Goal: Transaction & Acquisition: Purchase product/service

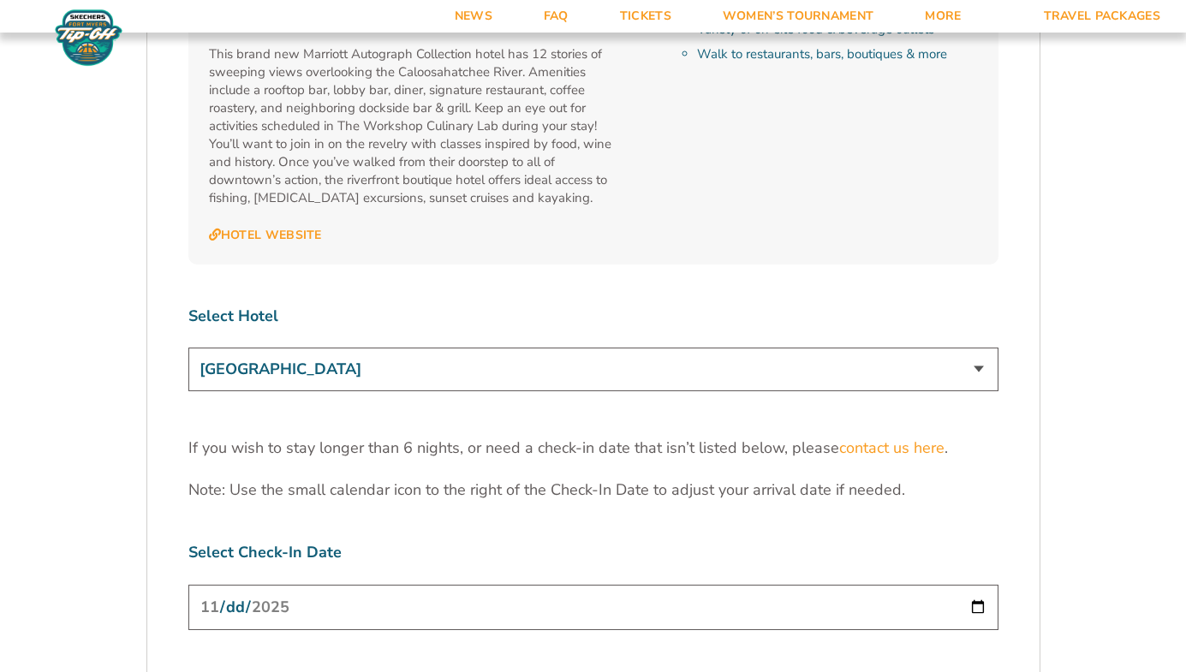
scroll to position [5166, 0]
click at [527, 349] on select "[GEOGRAPHIC_DATA] [GEOGRAPHIC_DATA] [GEOGRAPHIC_DATA], Autograph Collection" at bounding box center [593, 371] width 810 height 44
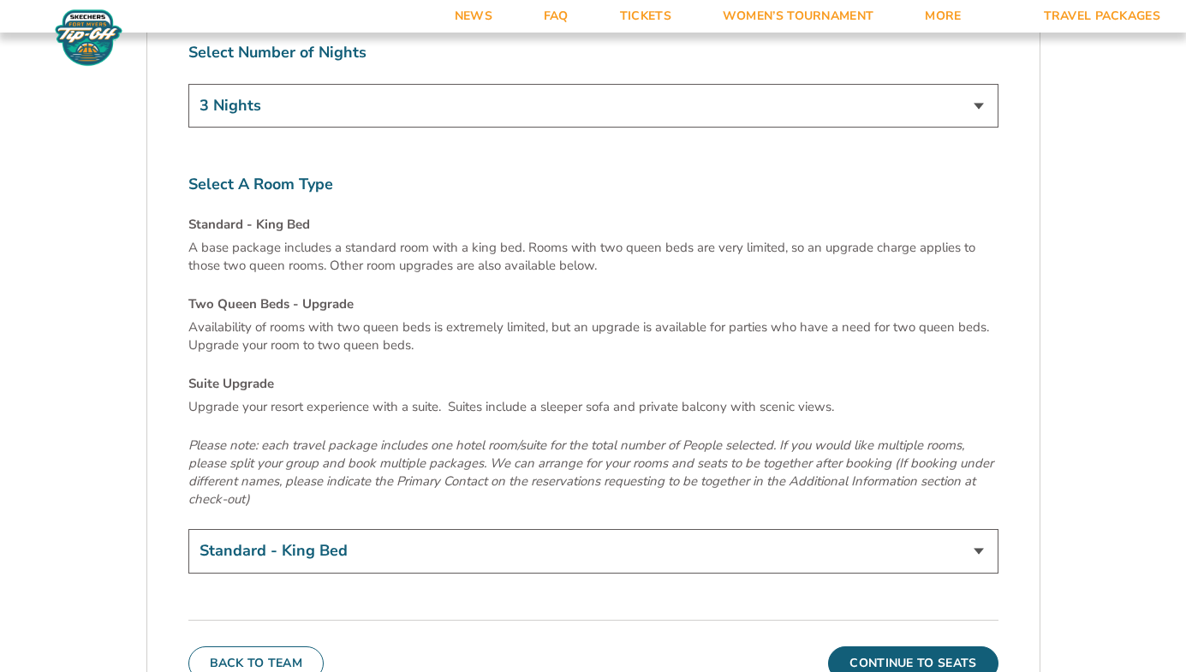
scroll to position [5804, 0]
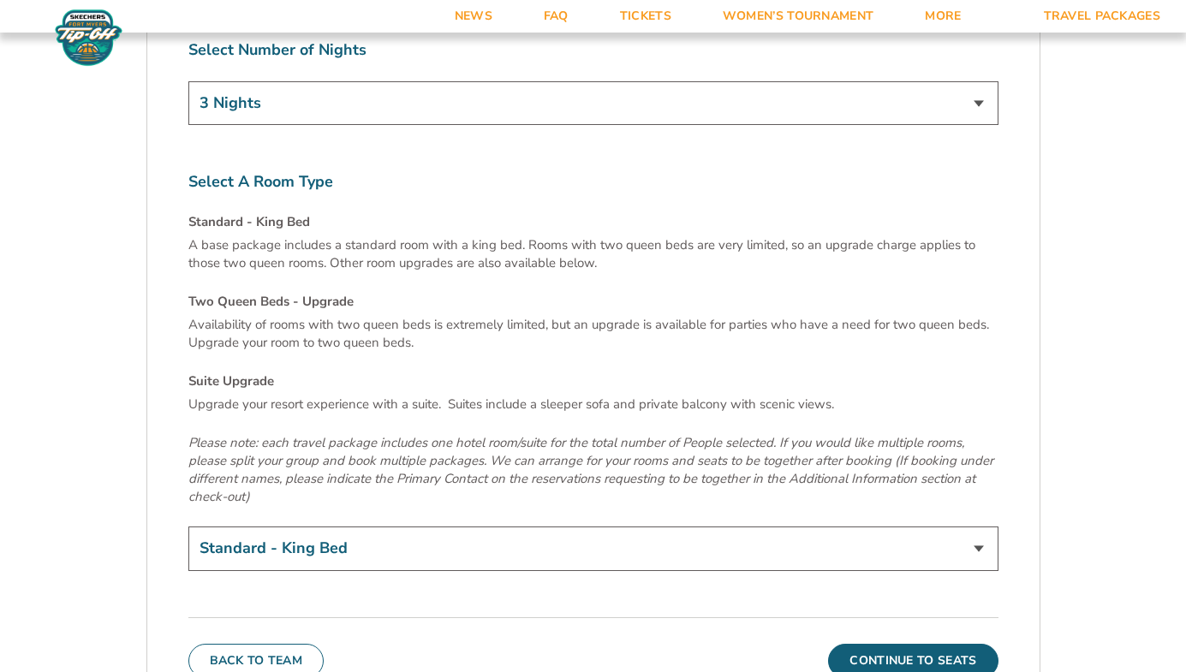
click at [537, 527] on select "Standard - King Bed Two Queen Beds - Upgrade (+$15 per night) Suite Upgrade (+$…" at bounding box center [593, 549] width 810 height 44
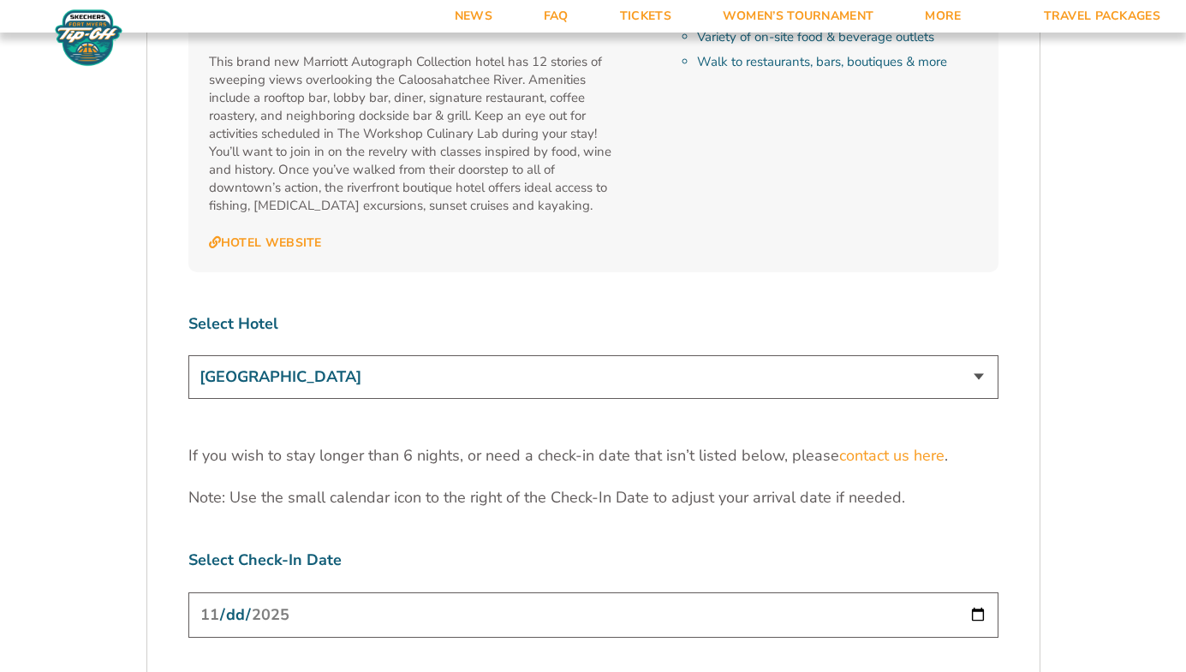
scroll to position [5154, 0]
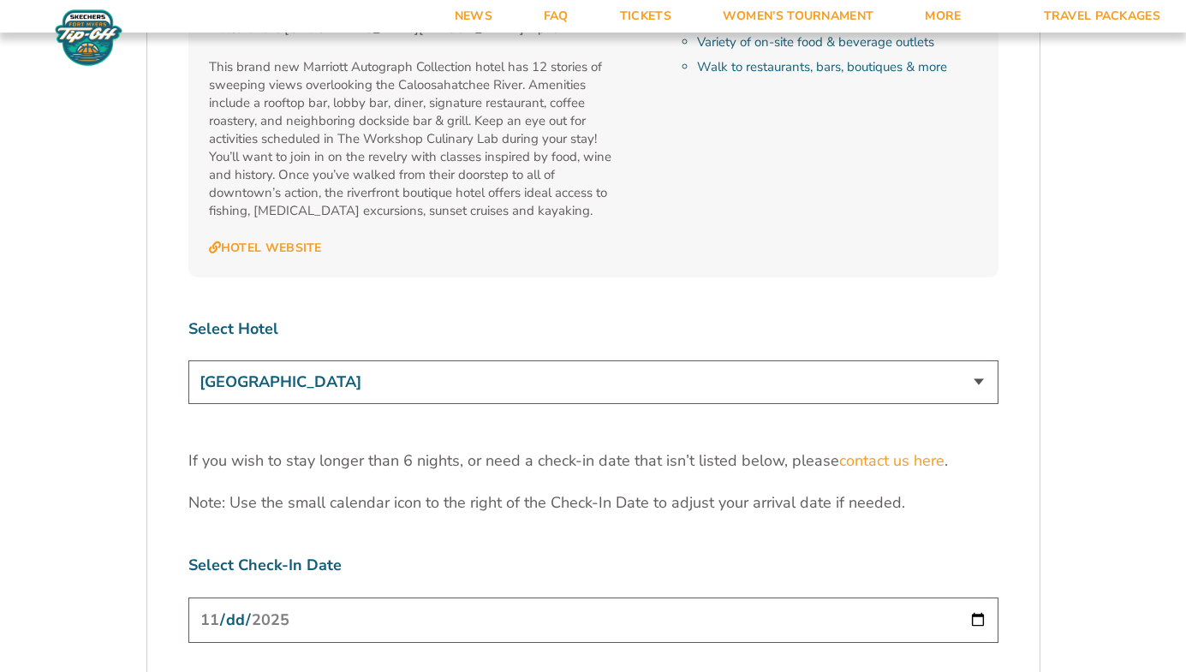
click at [429, 361] on select "[GEOGRAPHIC_DATA] [GEOGRAPHIC_DATA] [GEOGRAPHIC_DATA], Autograph Collection" at bounding box center [593, 383] width 810 height 44
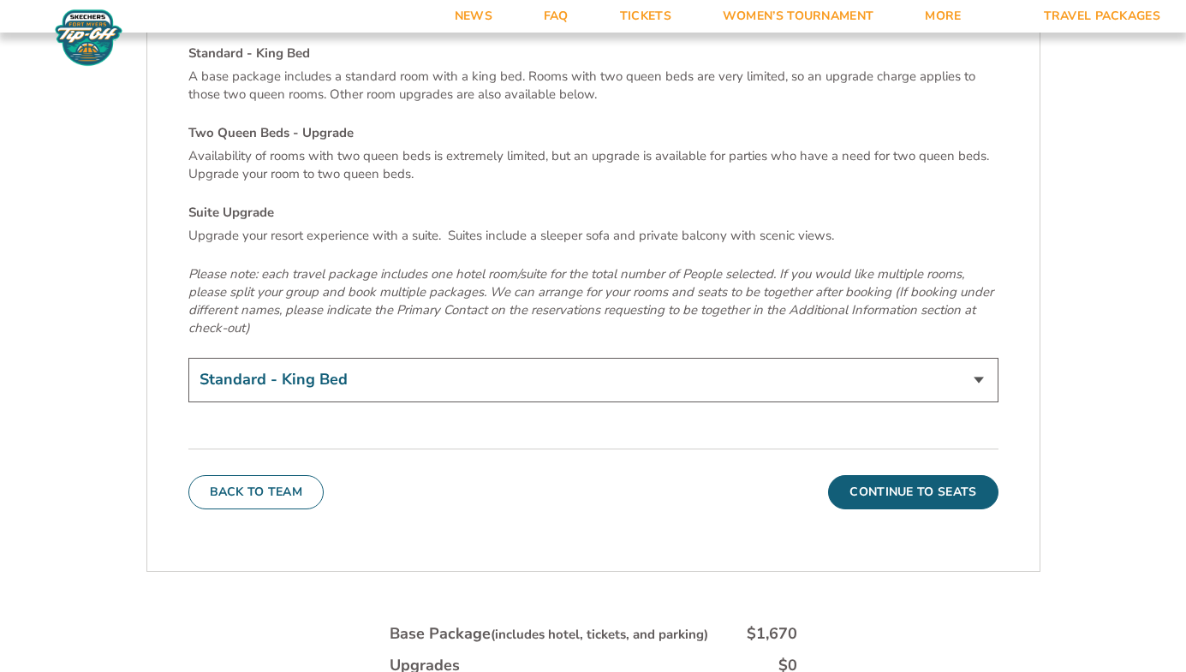
scroll to position [6002, 0]
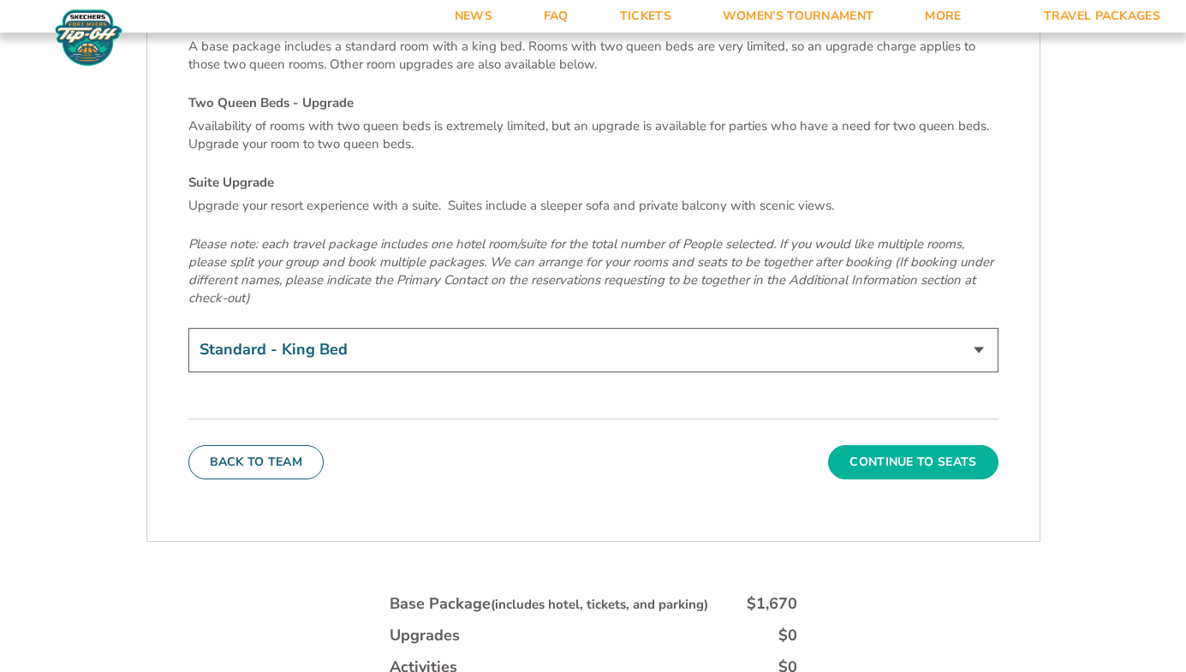
click at [883, 445] on button "Continue To Seats" at bounding box center [913, 462] width 170 height 34
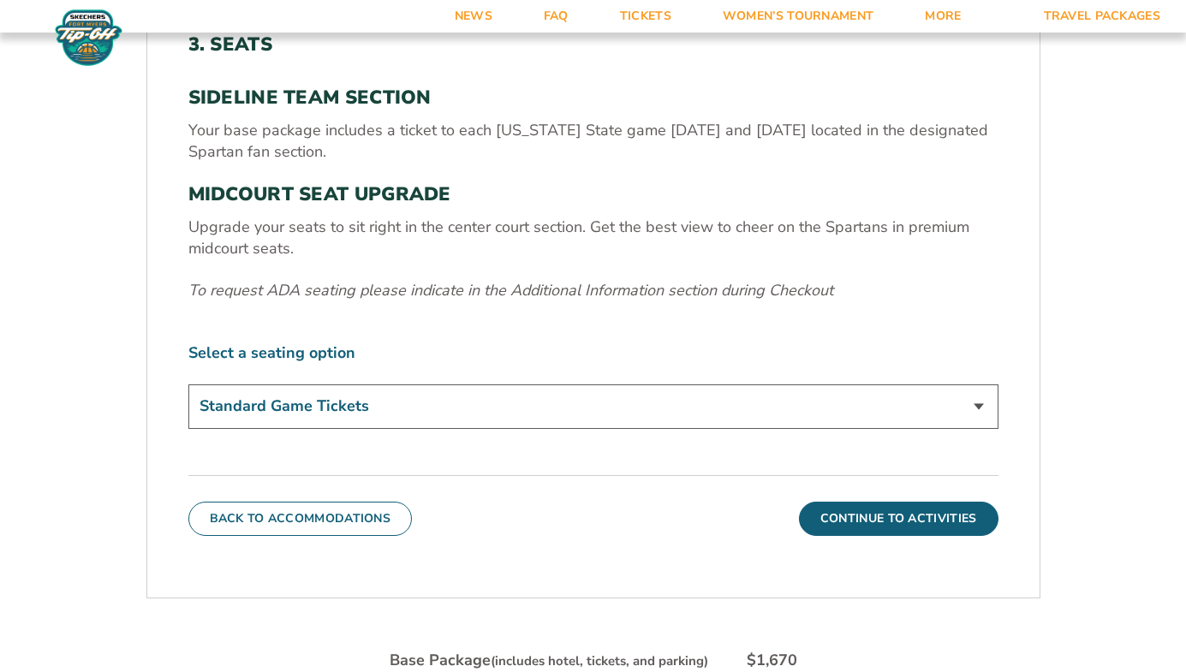
scroll to position [580, 0]
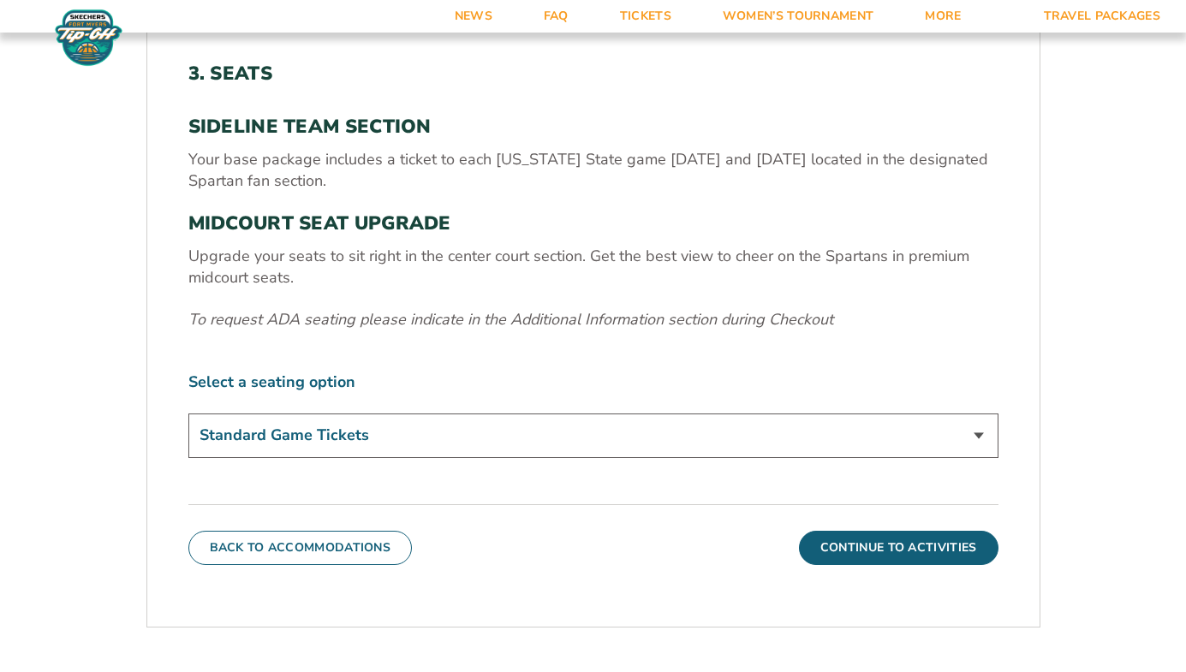
click at [424, 432] on select "Standard Game Tickets Midcourt Seat Upgrade (+$140 per person)" at bounding box center [593, 436] width 810 height 44
click at [323, 381] on label "Select a seating option" at bounding box center [593, 382] width 810 height 21
click at [385, 438] on select "Standard Game Tickets Midcourt Seat Upgrade (+$140 per person)" at bounding box center [593, 436] width 810 height 44
click at [873, 551] on button "Continue To Activities" at bounding box center [899, 548] width 200 height 34
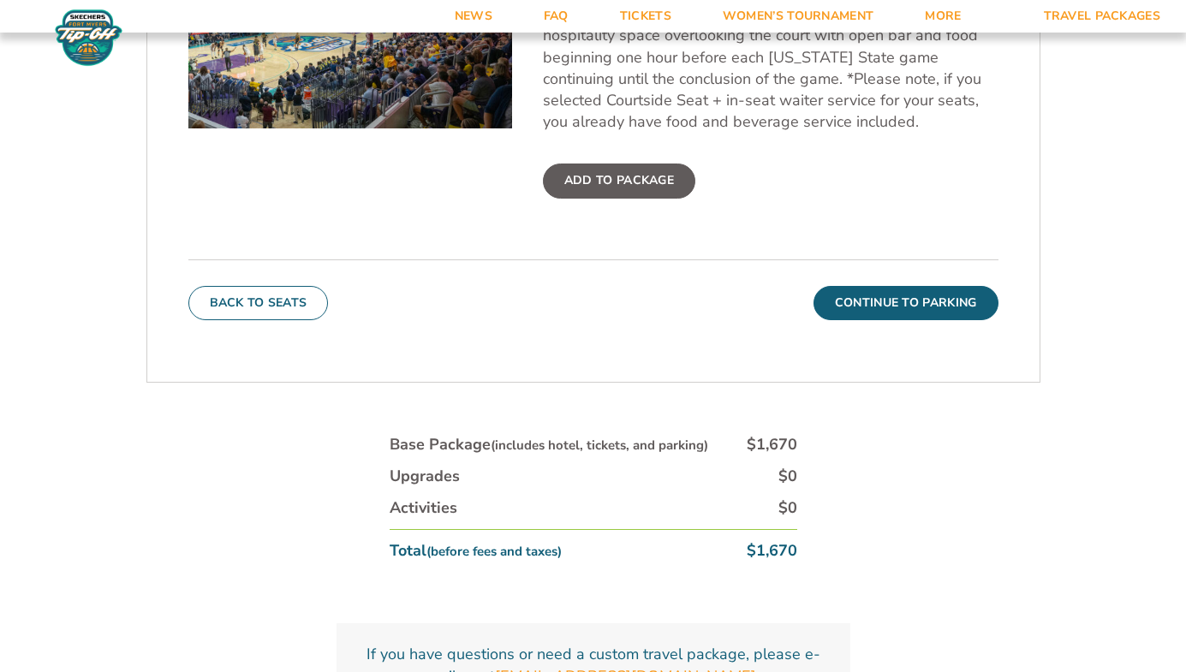
scroll to position [775, 0]
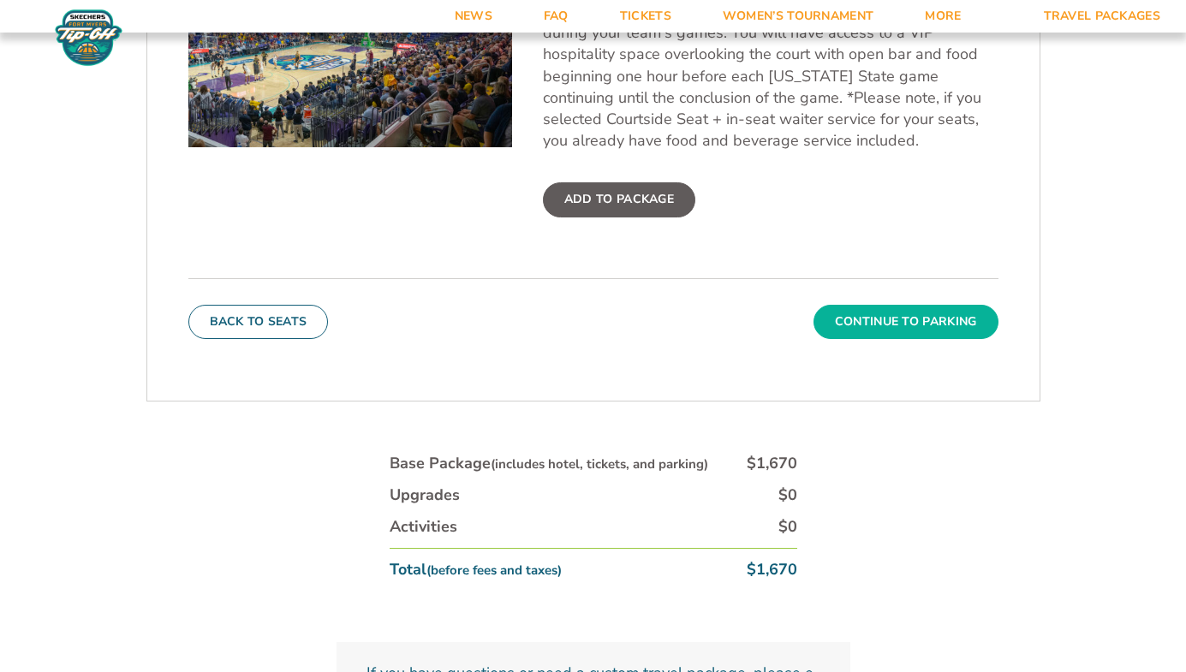
click at [878, 313] on button "Continue To Parking" at bounding box center [906, 322] width 185 height 34
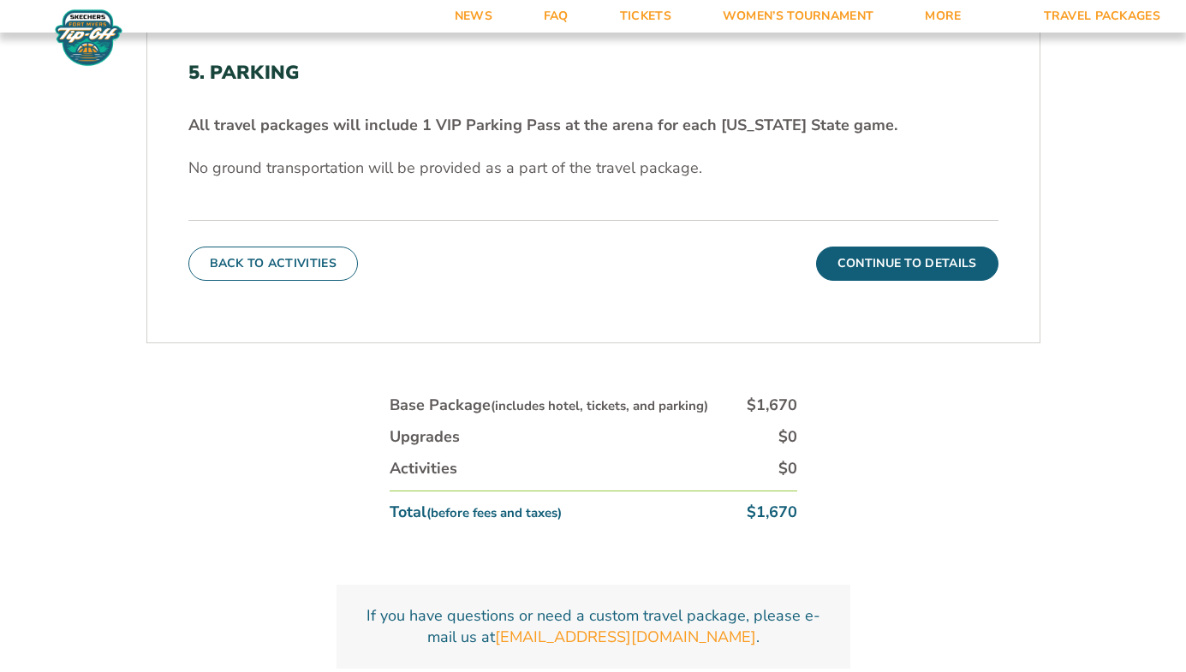
scroll to position [582, 0]
click at [898, 264] on button "Continue To Details" at bounding box center [907, 263] width 182 height 34
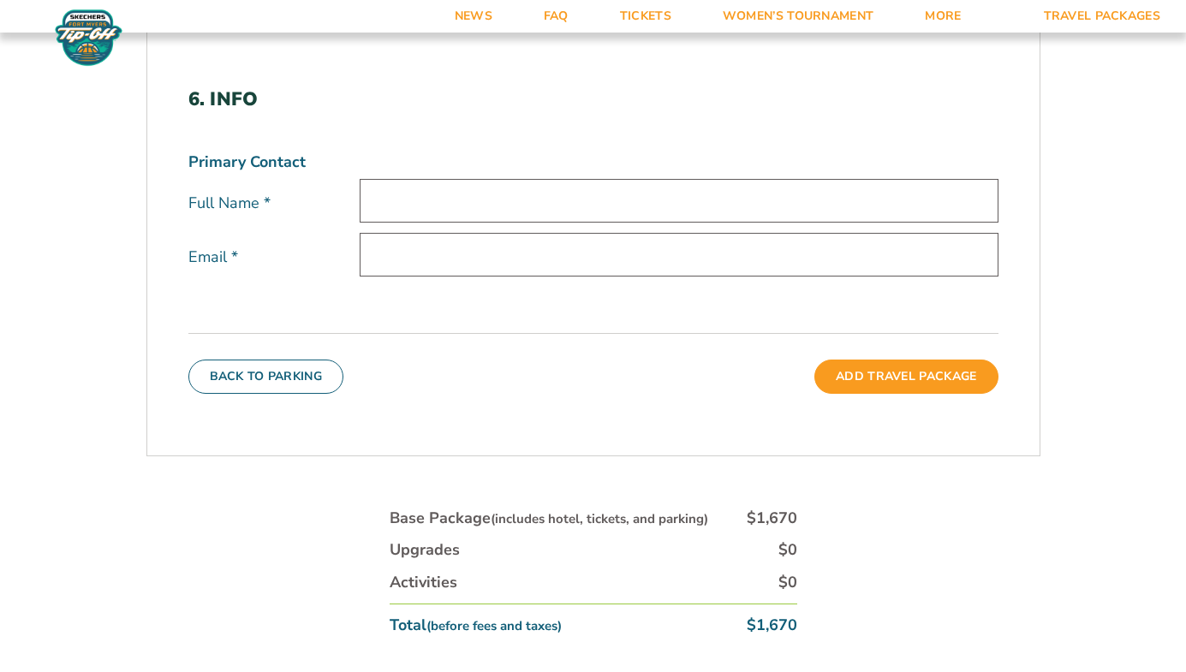
scroll to position [529, 0]
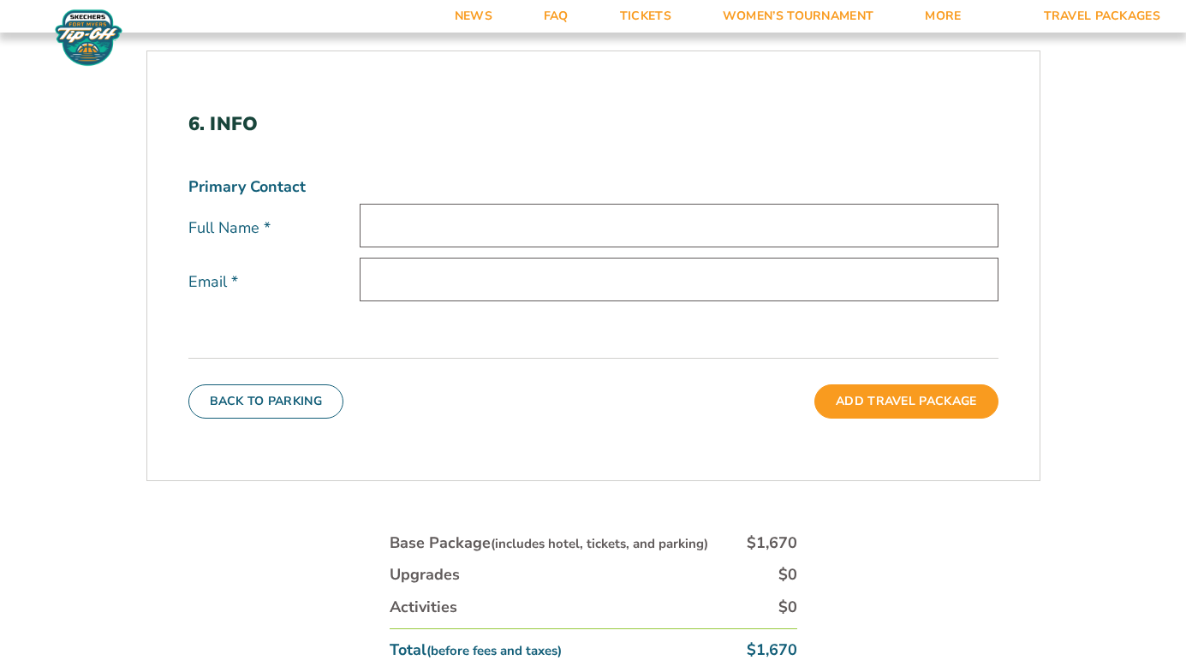
click at [505, 231] on input "text" at bounding box center [679, 226] width 639 height 44
type input "[PERSON_NAME]"
drag, startPoint x: 463, startPoint y: 281, endPoint x: 552, endPoint y: 284, distance: 88.3
click at [552, 284] on input "[EMAIL_ADDRESS][DOMAIN_NAME]" at bounding box center [679, 280] width 639 height 44
type input "[EMAIL_ADDRESS][DOMAIN_NAME]"
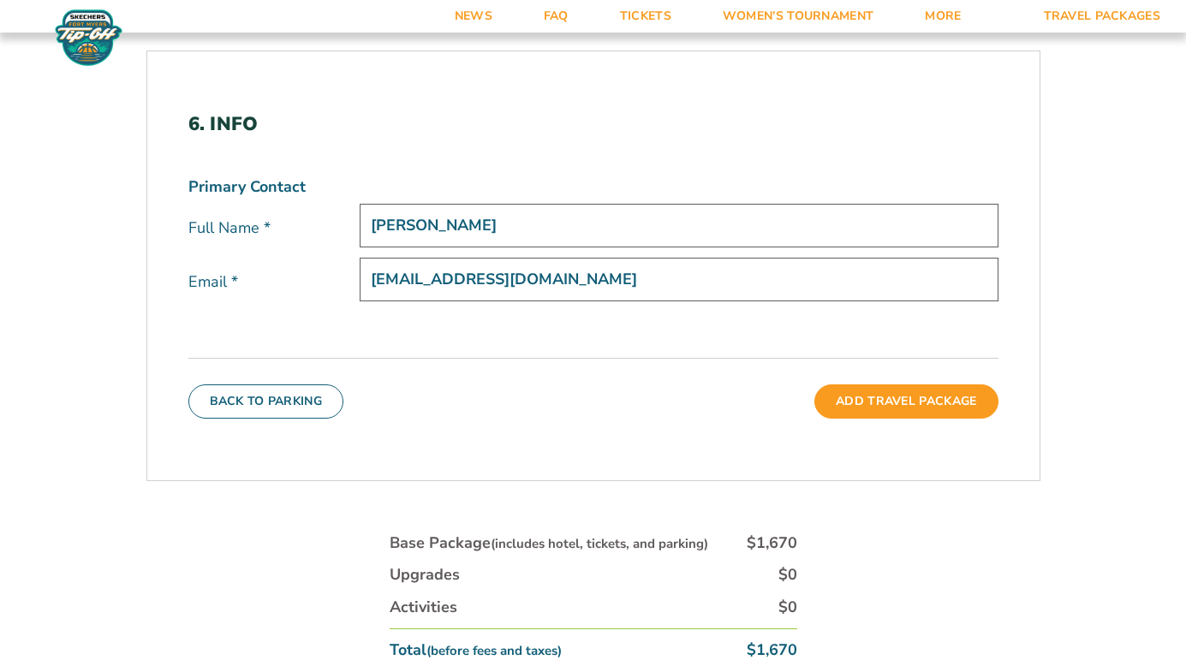
click at [625, 319] on div "Primary Contact Full Name * [PERSON_NAME] Email * [EMAIL_ADDRESS][DOMAIN_NAME]" at bounding box center [593, 254] width 810 height 156
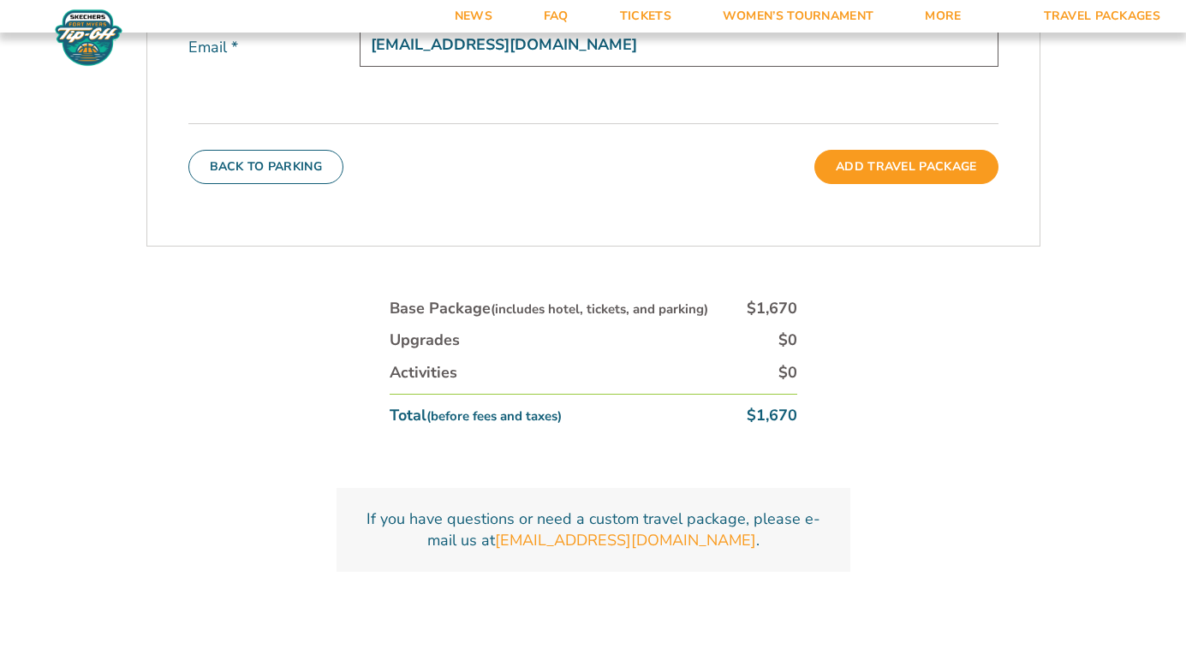
scroll to position [696, 0]
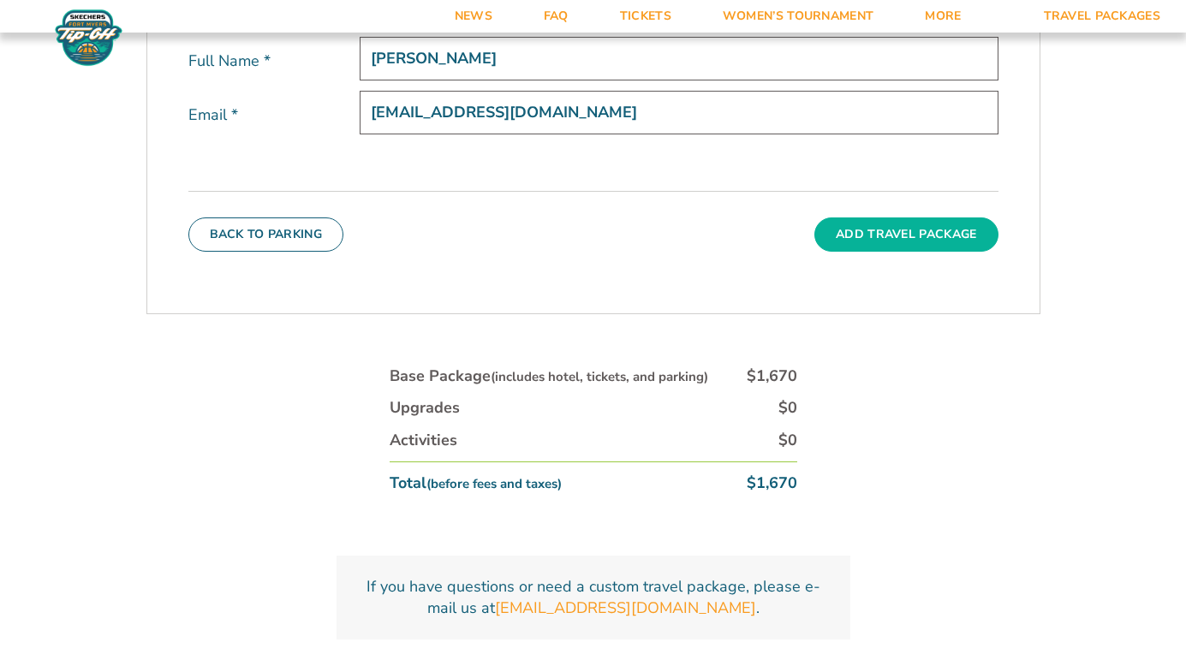
click at [860, 236] on button "Add Travel Package" at bounding box center [906, 235] width 183 height 34
